Goal: Information Seeking & Learning: Learn about a topic

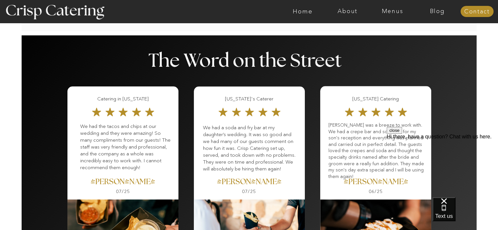
scroll to position [791, 0]
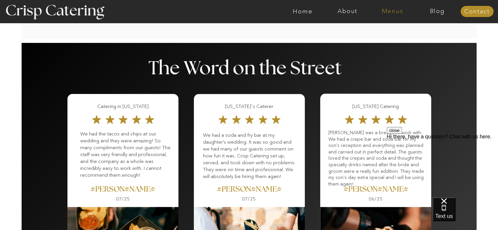
click at [395, 13] on nav "Menus" at bounding box center [392, 11] width 45 height 7
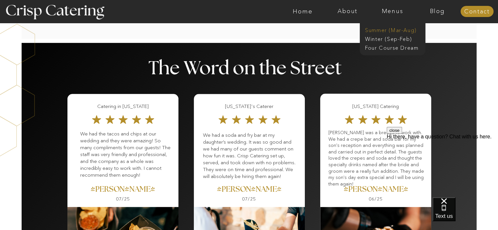
click at [397, 29] on nav "Summer (Mar-Aug)" at bounding box center [394, 30] width 59 height 6
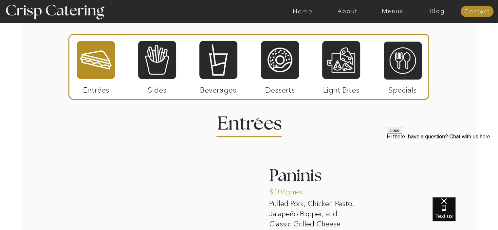
scroll to position [585, 0]
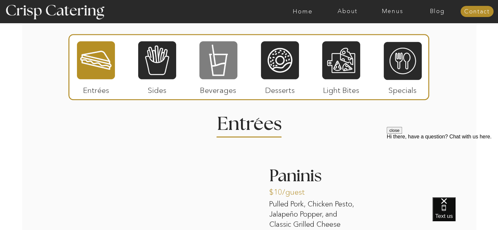
click at [227, 69] on div at bounding box center [219, 60] width 38 height 39
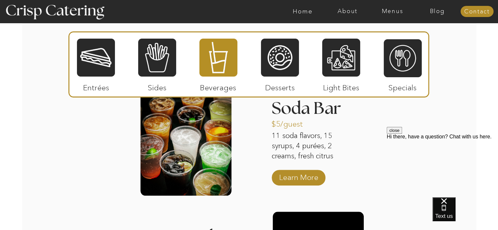
scroll to position [657, 0]
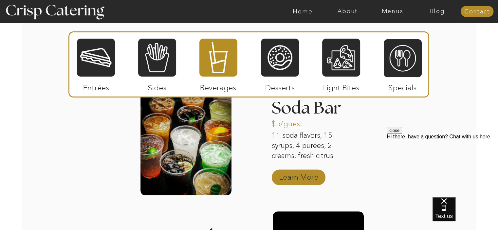
click at [286, 182] on p "Learn More" at bounding box center [299, 175] width 44 height 19
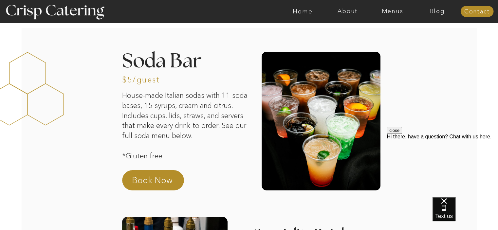
drag, startPoint x: 302, startPoint y: 108, endPoint x: 348, endPoint y: -26, distance: 142.1
click at [397, 13] on nav "Menus" at bounding box center [392, 11] width 45 height 7
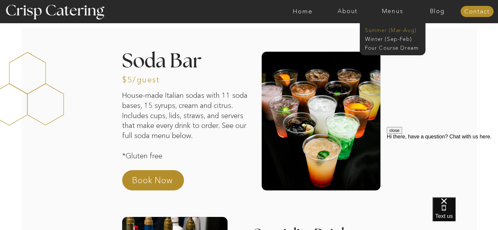
click at [390, 29] on nav "Summer (Mar-Aug)" at bounding box center [394, 30] width 59 height 6
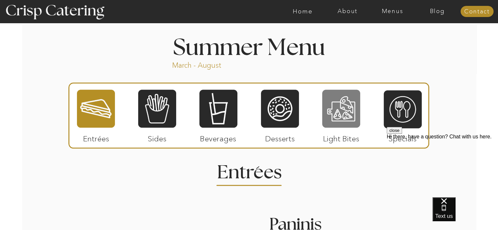
click at [346, 116] on div at bounding box center [342, 108] width 38 height 39
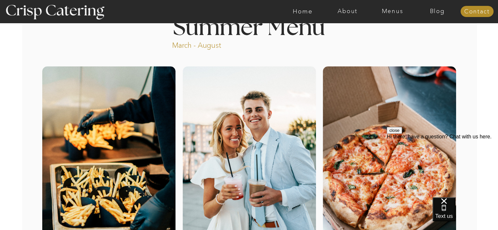
scroll to position [25, 0]
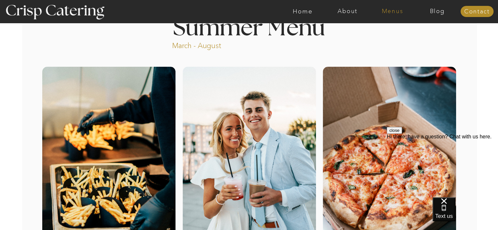
click at [391, 12] on nav "Menus" at bounding box center [392, 11] width 45 height 7
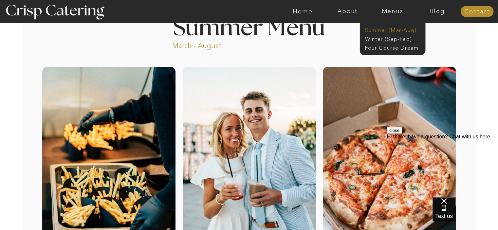
click at [389, 28] on nav "Summer (Mar-Aug)" at bounding box center [394, 30] width 59 height 6
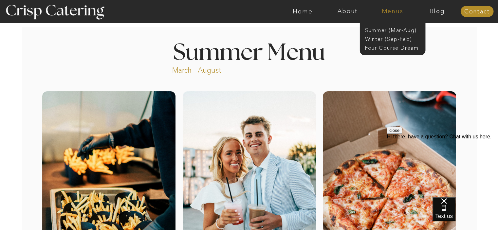
click at [385, 10] on nav "Menus" at bounding box center [392, 11] width 45 height 7
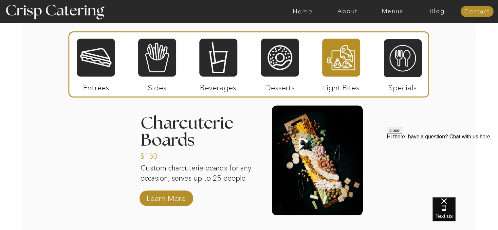
scroll to position [646, 0]
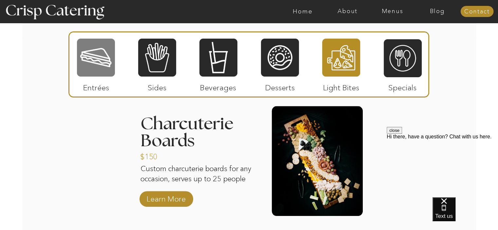
click at [87, 49] on div at bounding box center [96, 57] width 38 height 39
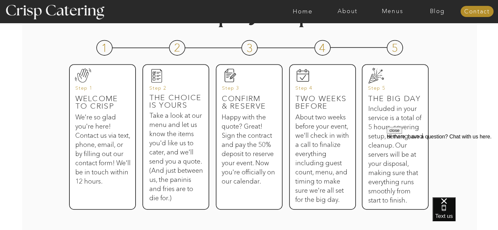
scroll to position [310, 0]
